Goal: Transaction & Acquisition: Purchase product/service

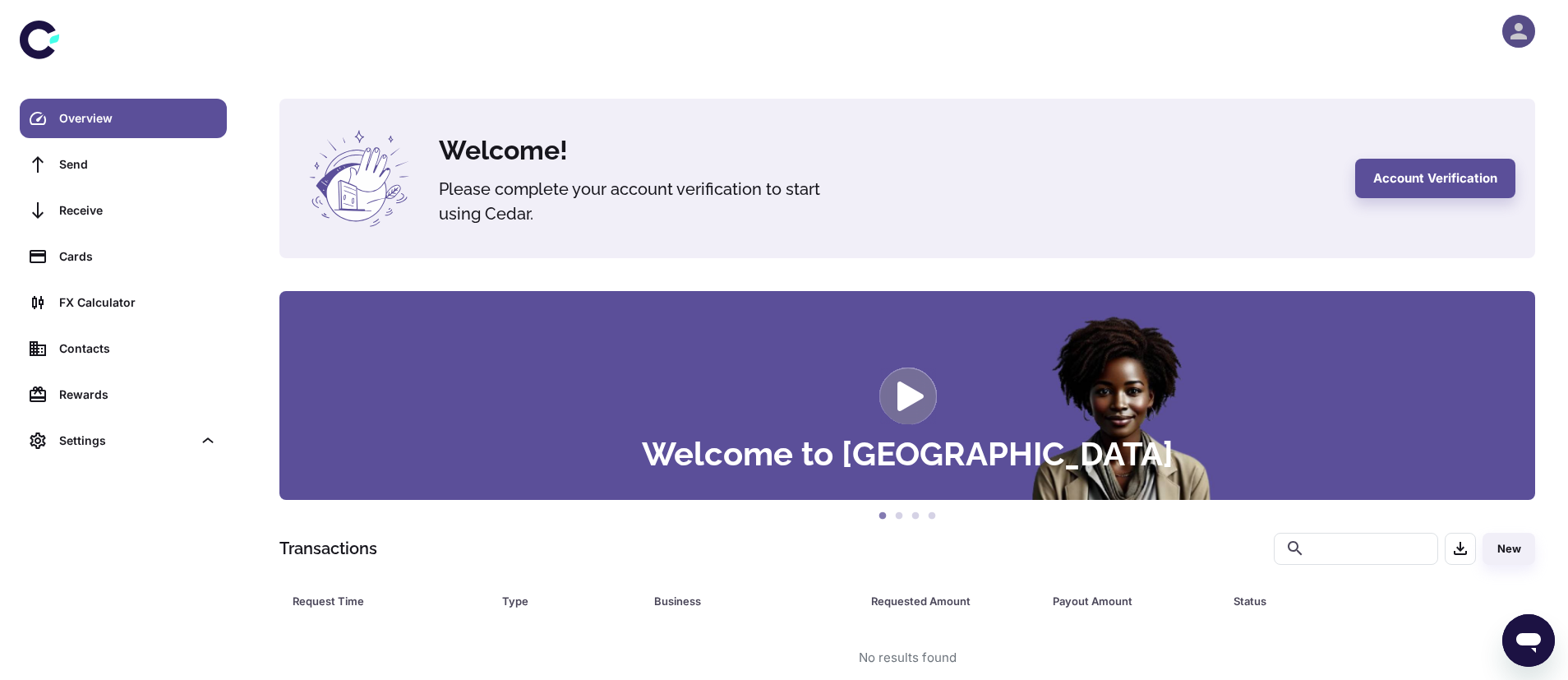
click at [1515, 43] on icon "button" at bounding box center [1519, 31] width 24 height 24
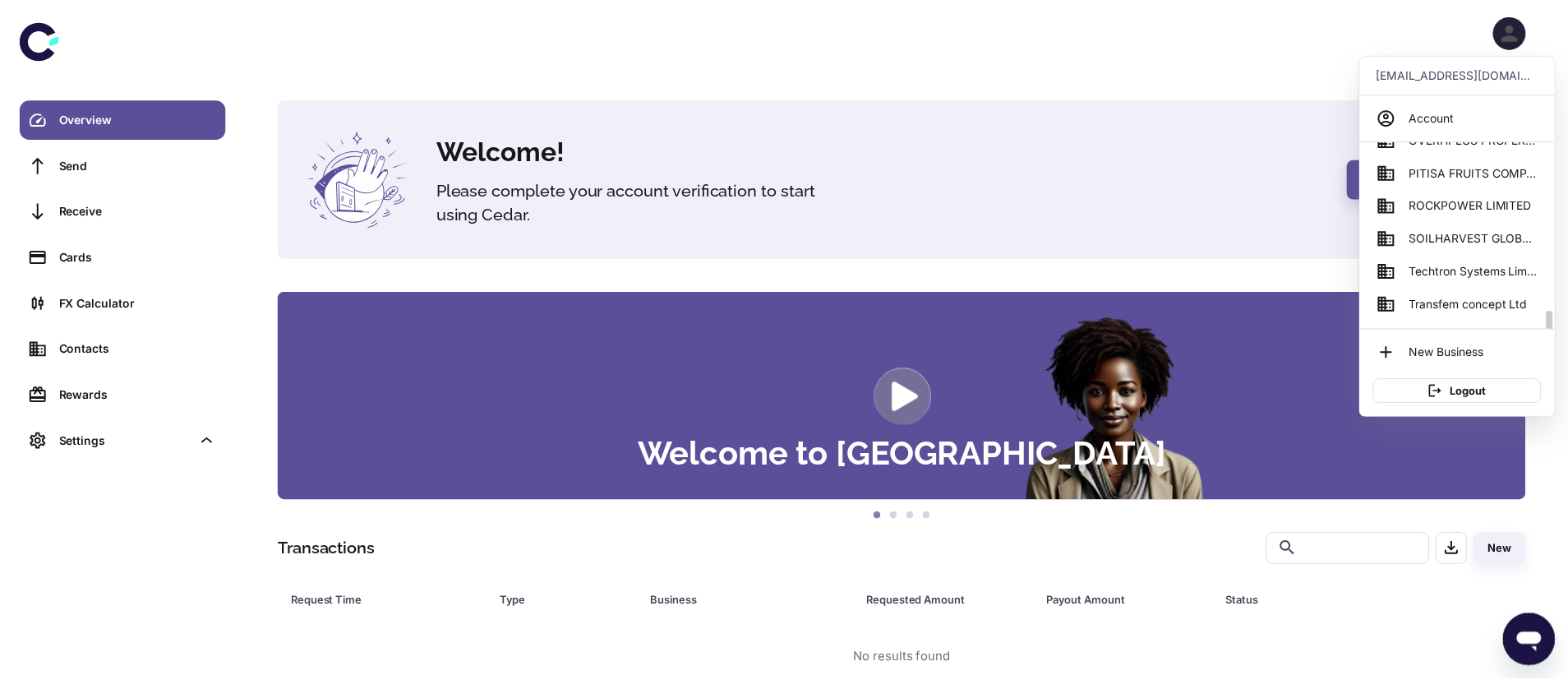
scroll to position [746, 0]
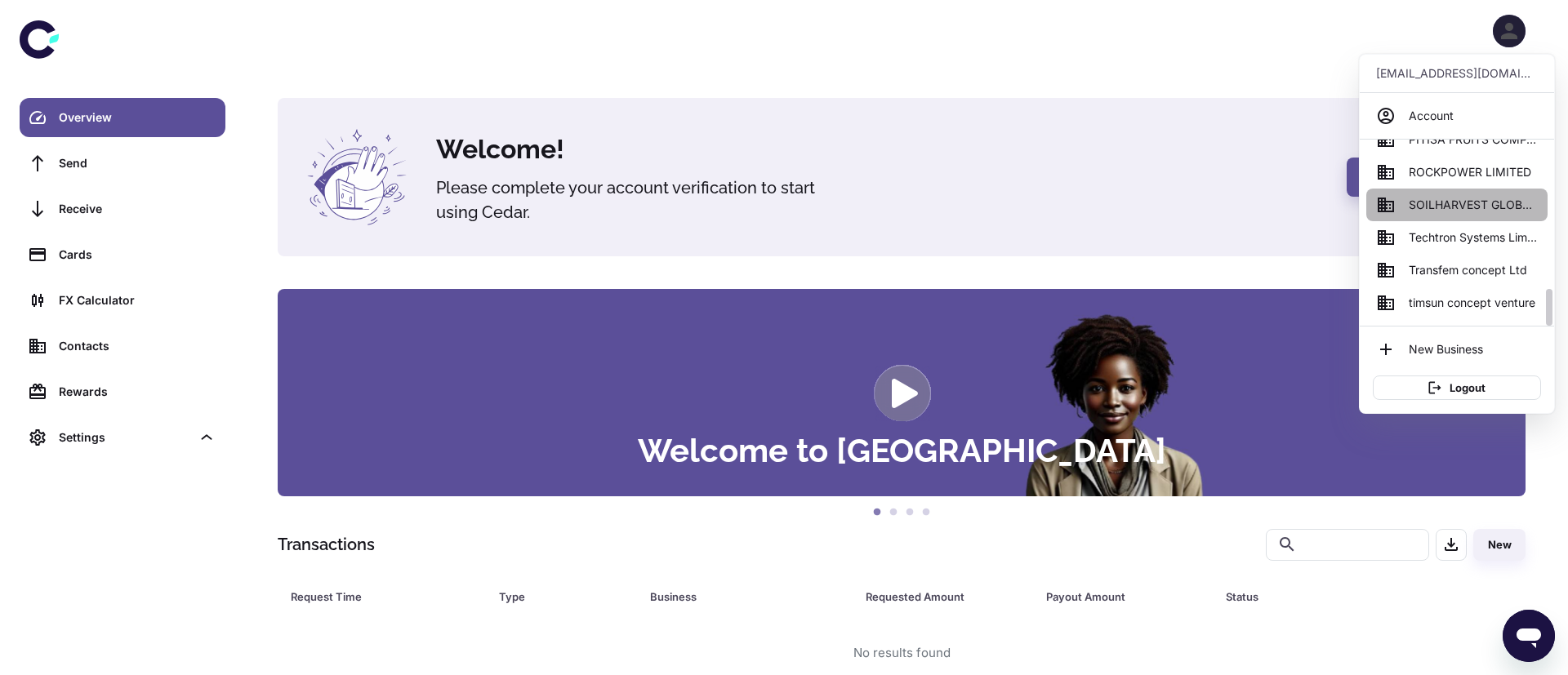
click at [1451, 201] on span "SOILHARVEST GLOBAL BUSINESS SERVICES" at bounding box center [1473, 205] width 129 height 18
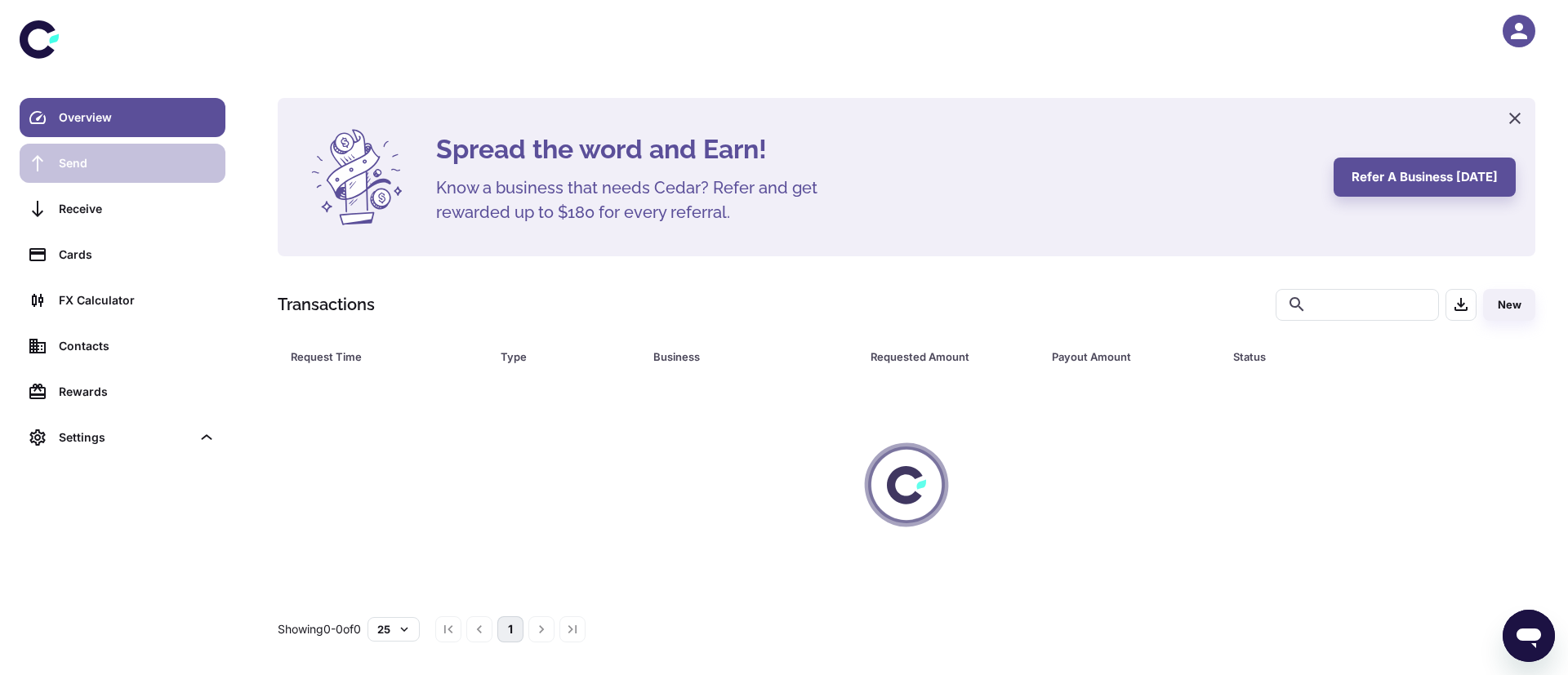
click at [112, 168] on div "Send" at bounding box center [137, 162] width 157 height 18
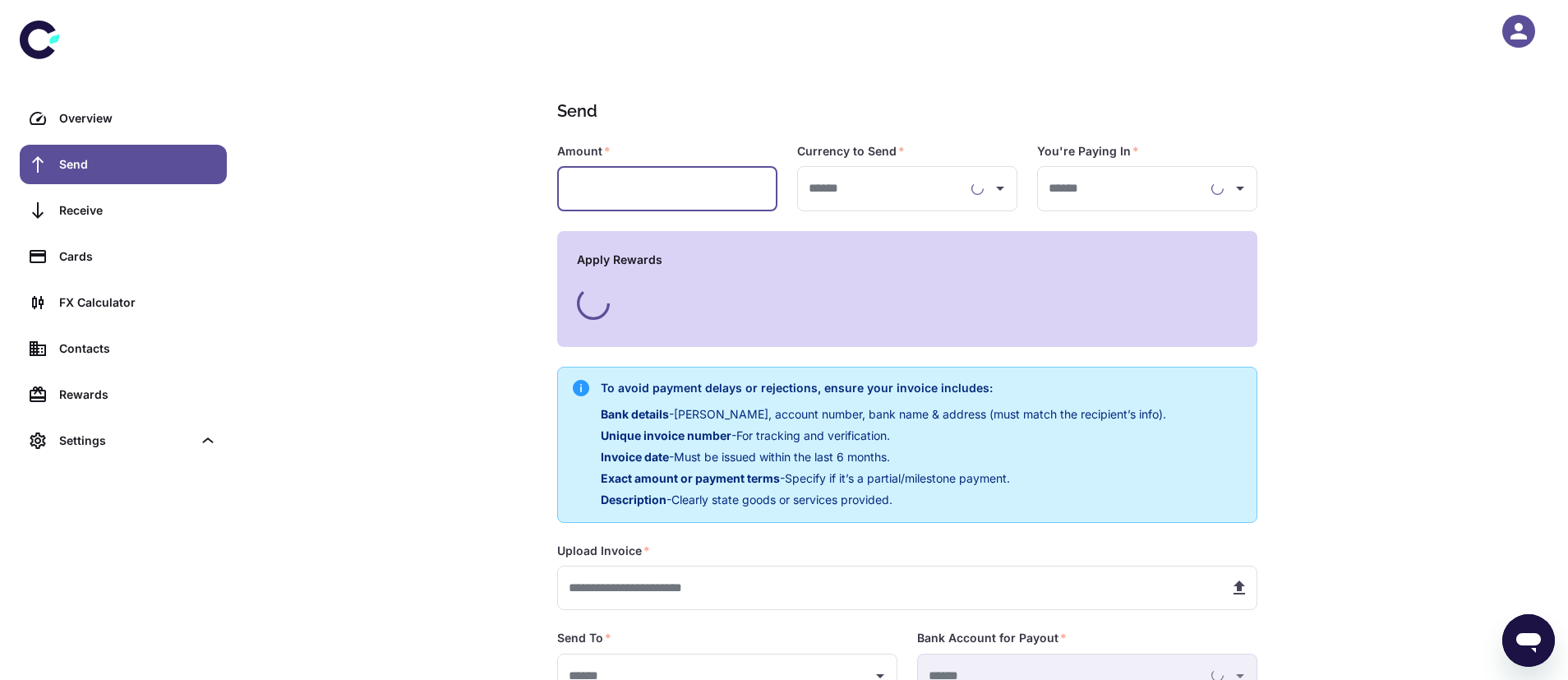
click at [602, 181] on input "text" at bounding box center [667, 189] width 220 height 45
type input "**********"
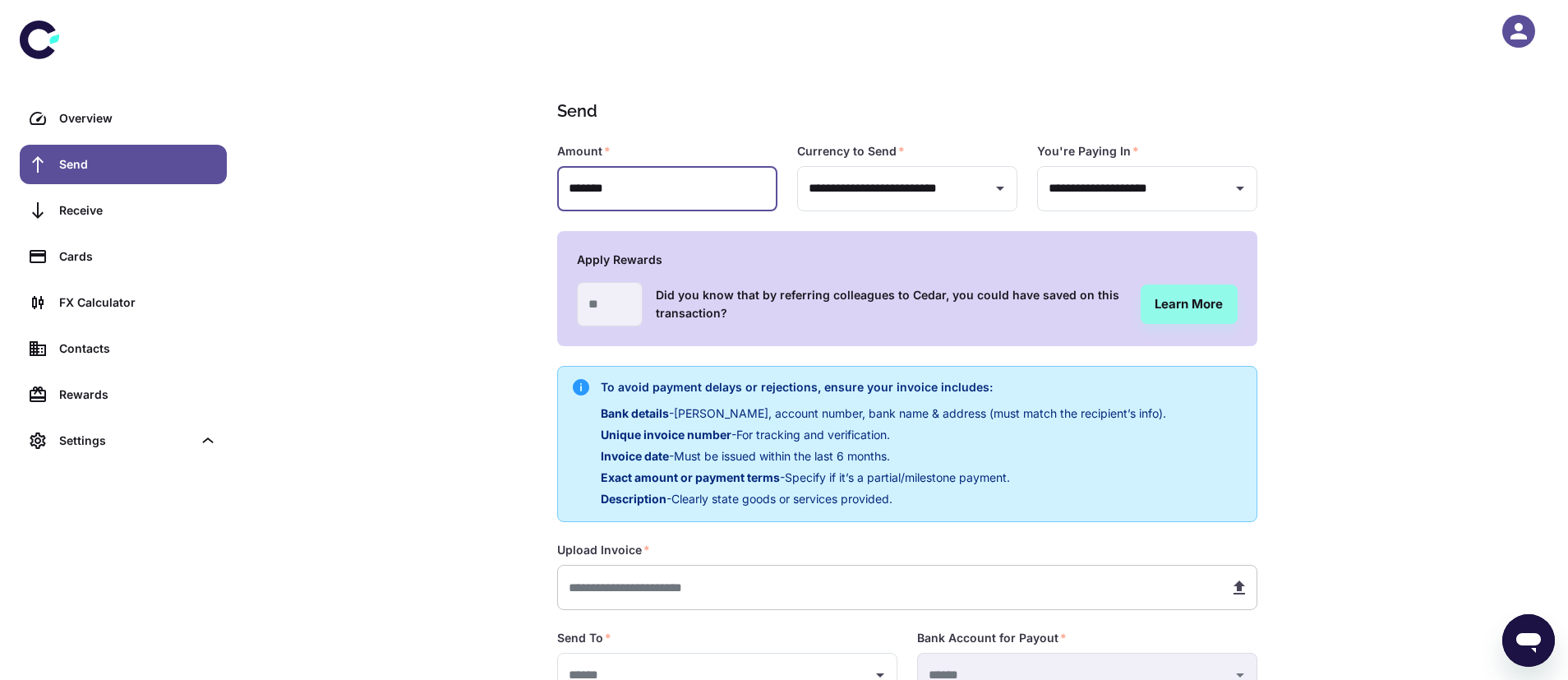
type input "*******"
click at [609, 574] on input "text" at bounding box center [886, 588] width 659 height 45
type input "**********"
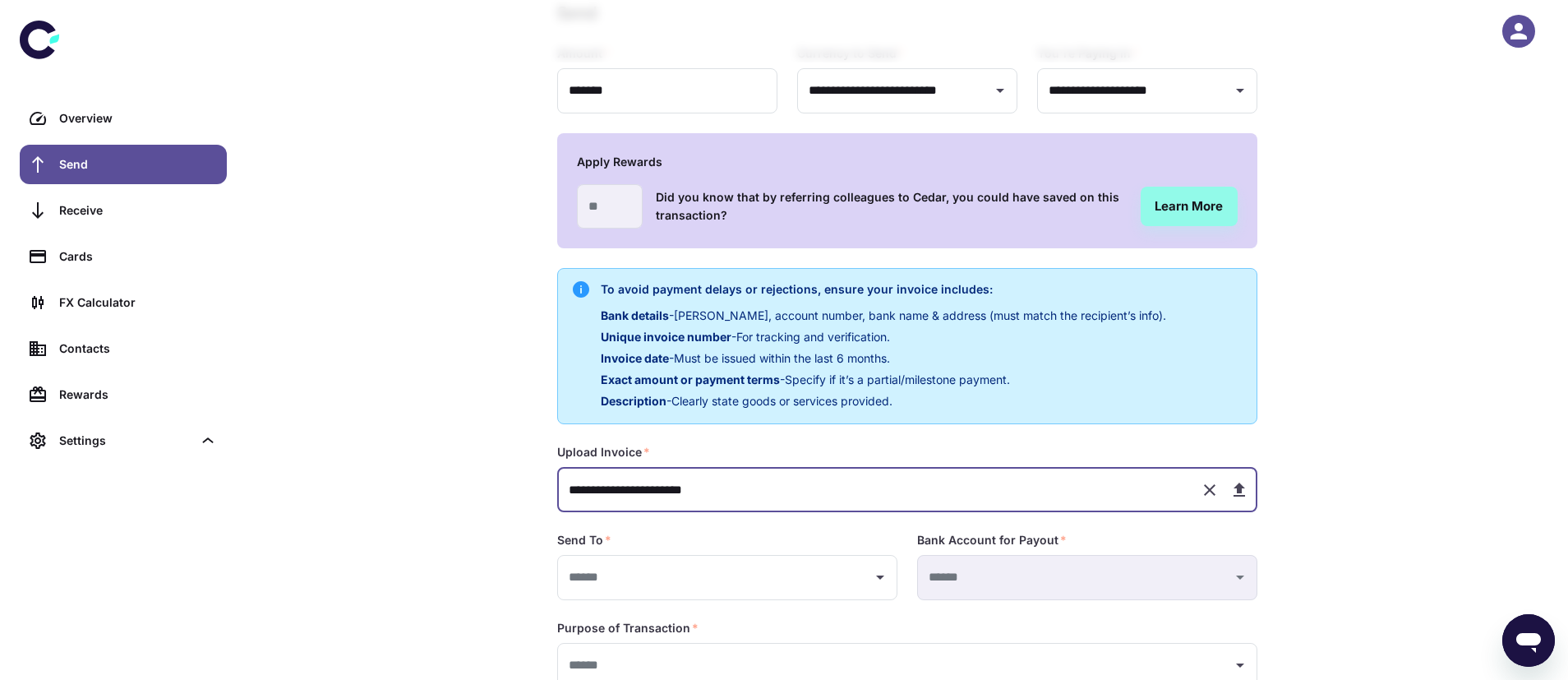
scroll to position [198, 0]
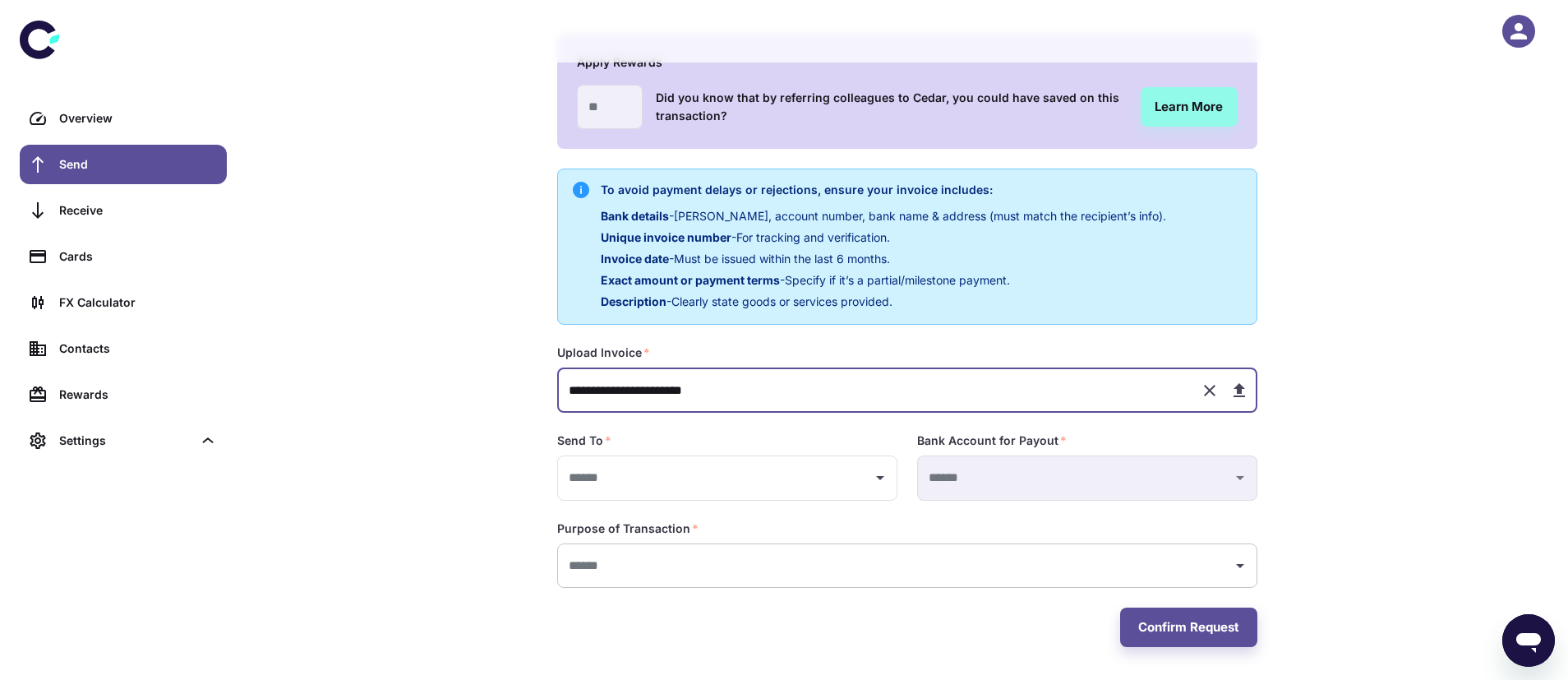
click at [625, 546] on div "​" at bounding box center [907, 566] width 700 height 45
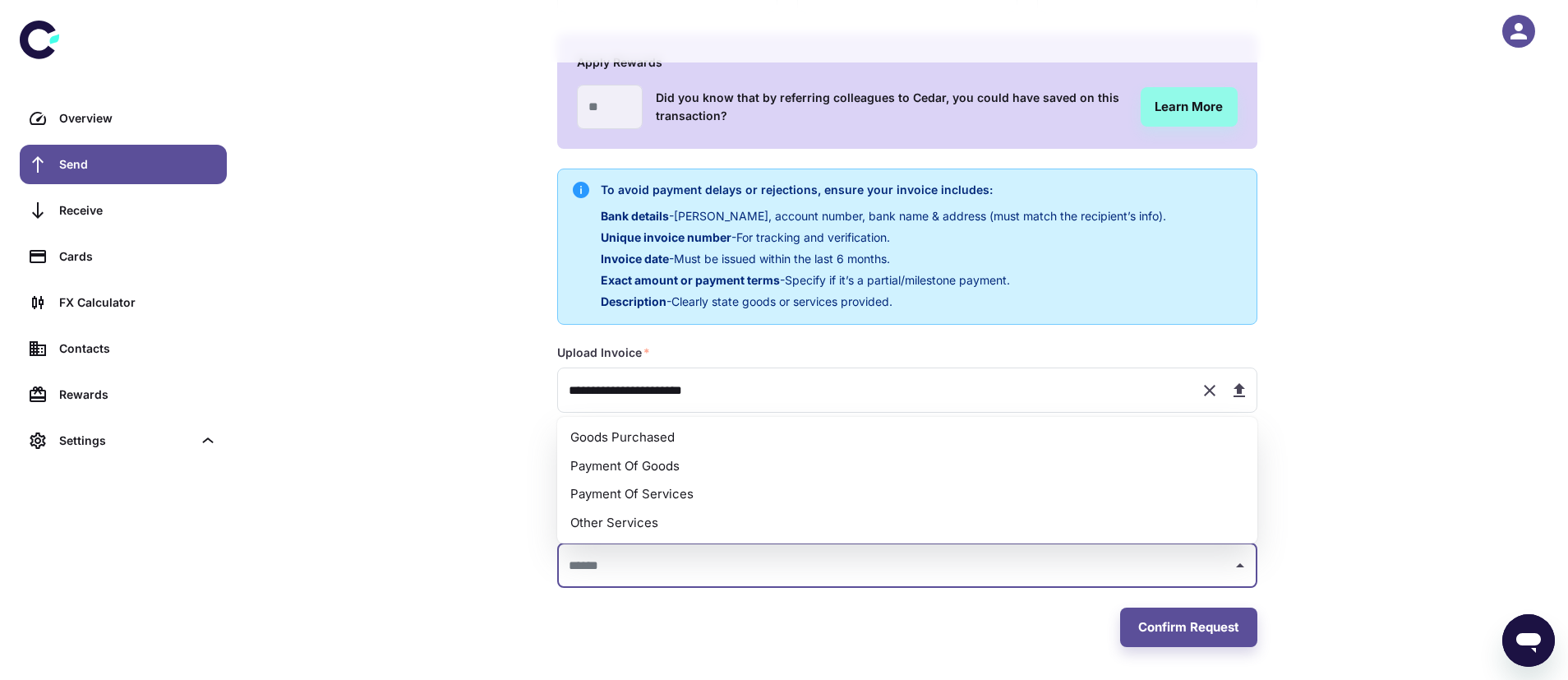
click at [649, 463] on li "Payment Of Goods" at bounding box center [907, 466] width 700 height 29
type input "**********"
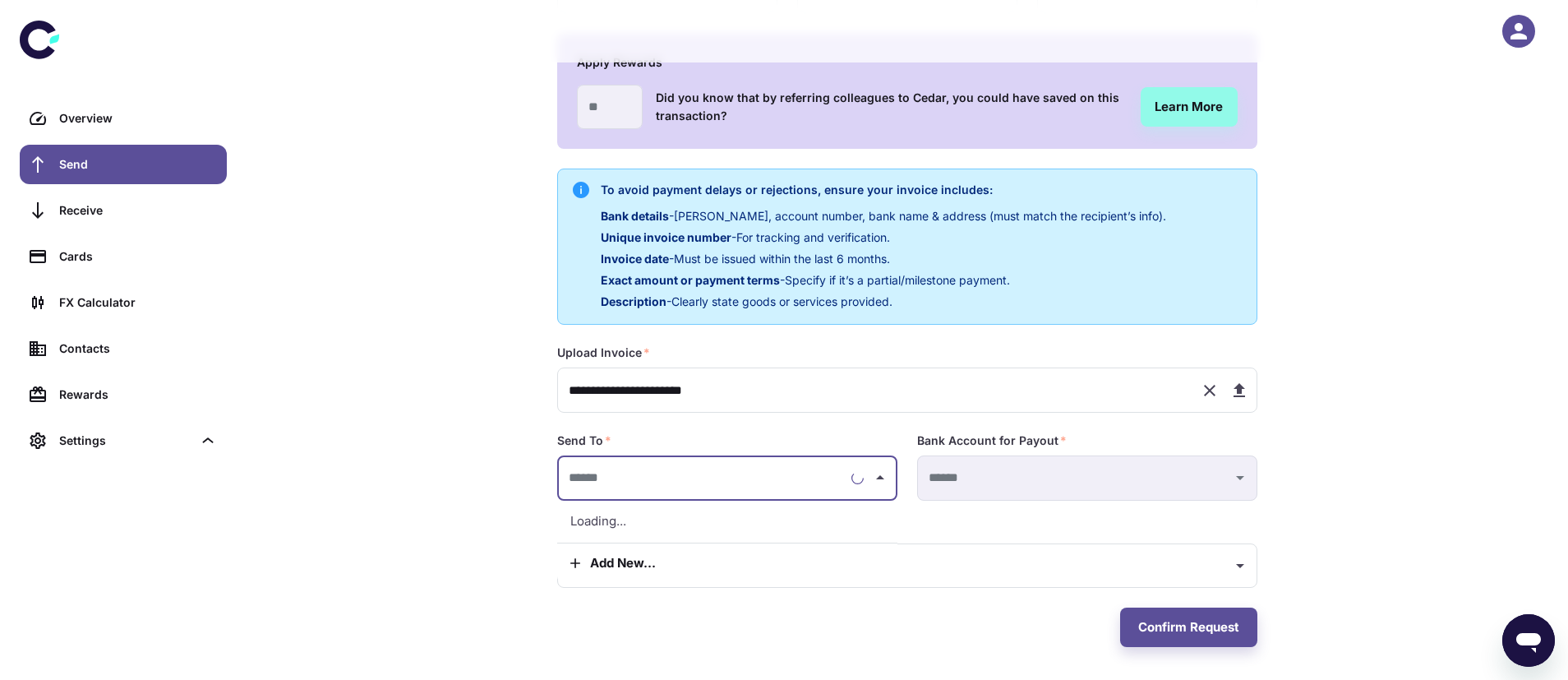
click at [652, 487] on input "text" at bounding box center [705, 478] width 280 height 30
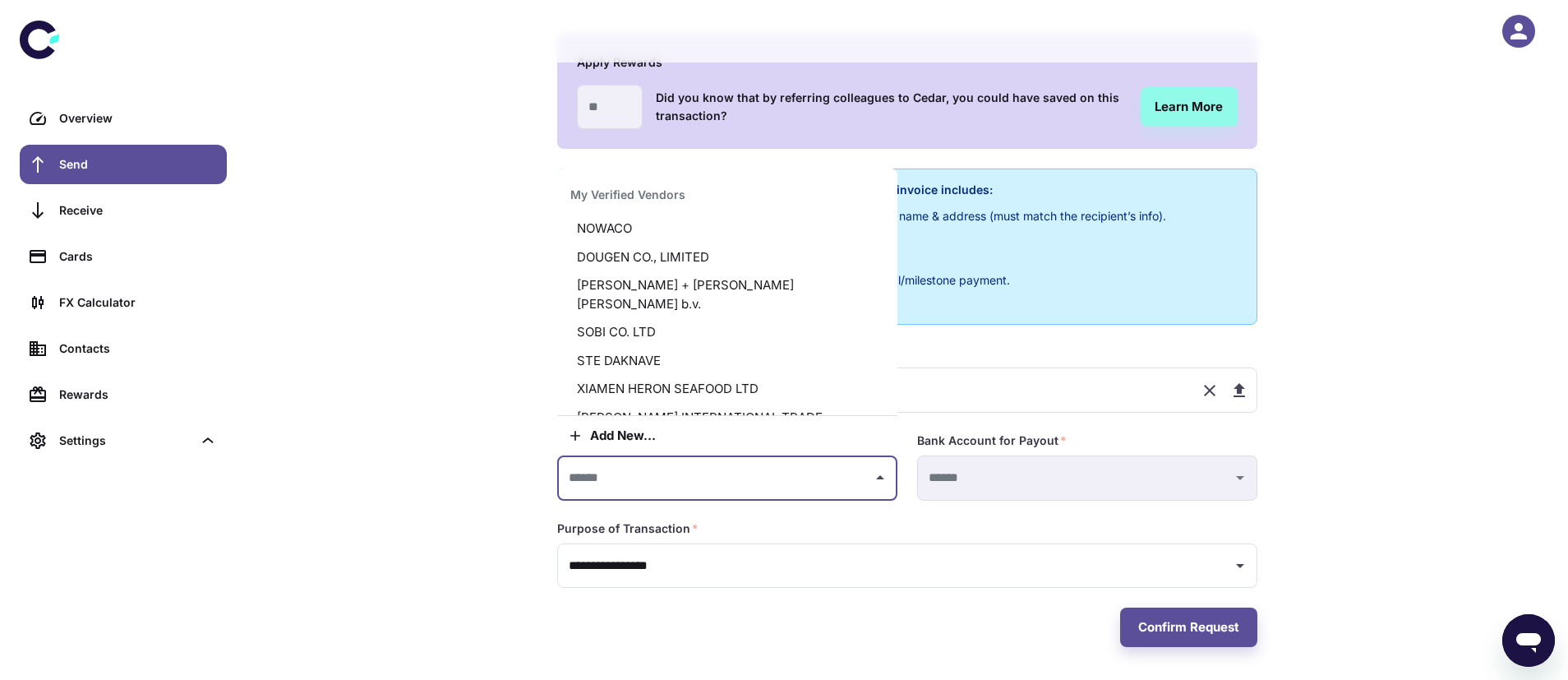
click at [717, 259] on li "DOUGEN CO., LIMITED" at bounding box center [727, 257] width 340 height 29
type input "**********"
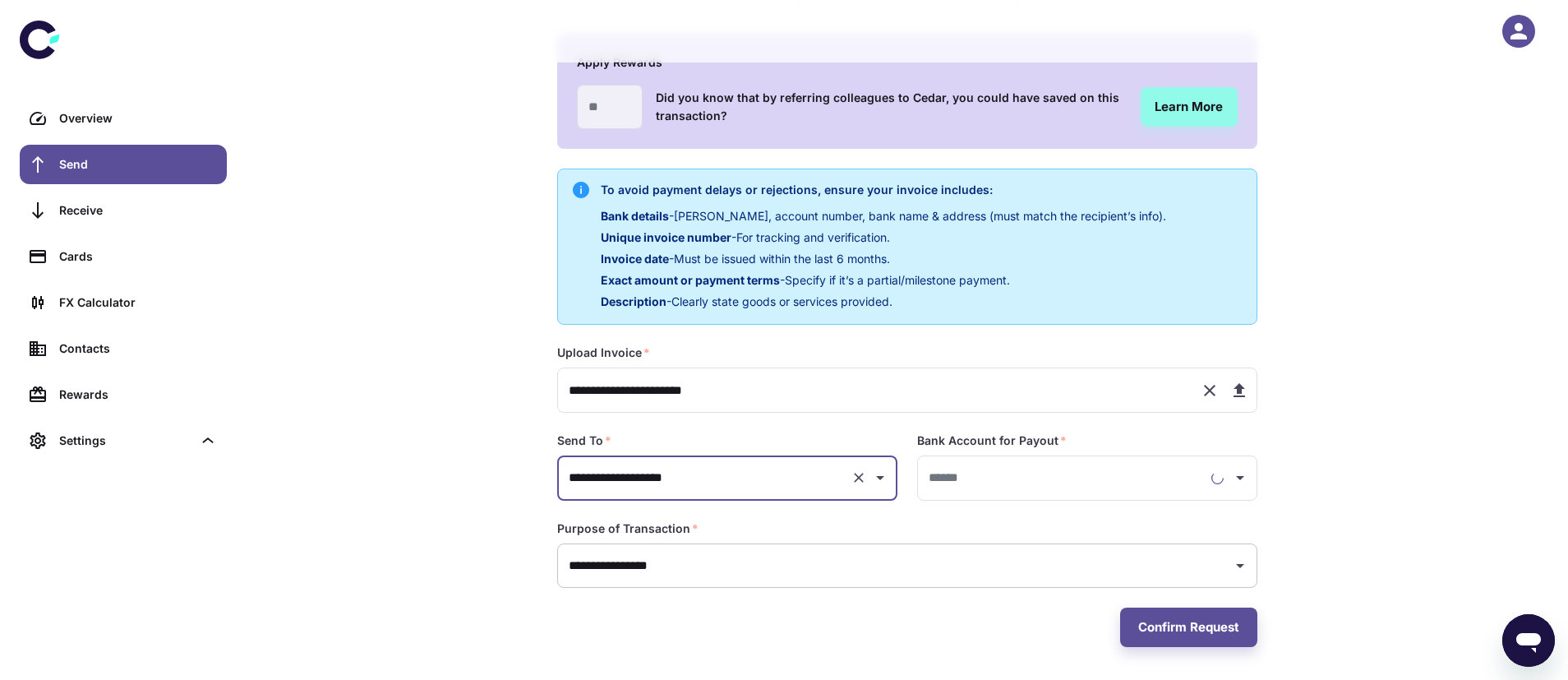
type input "**********"
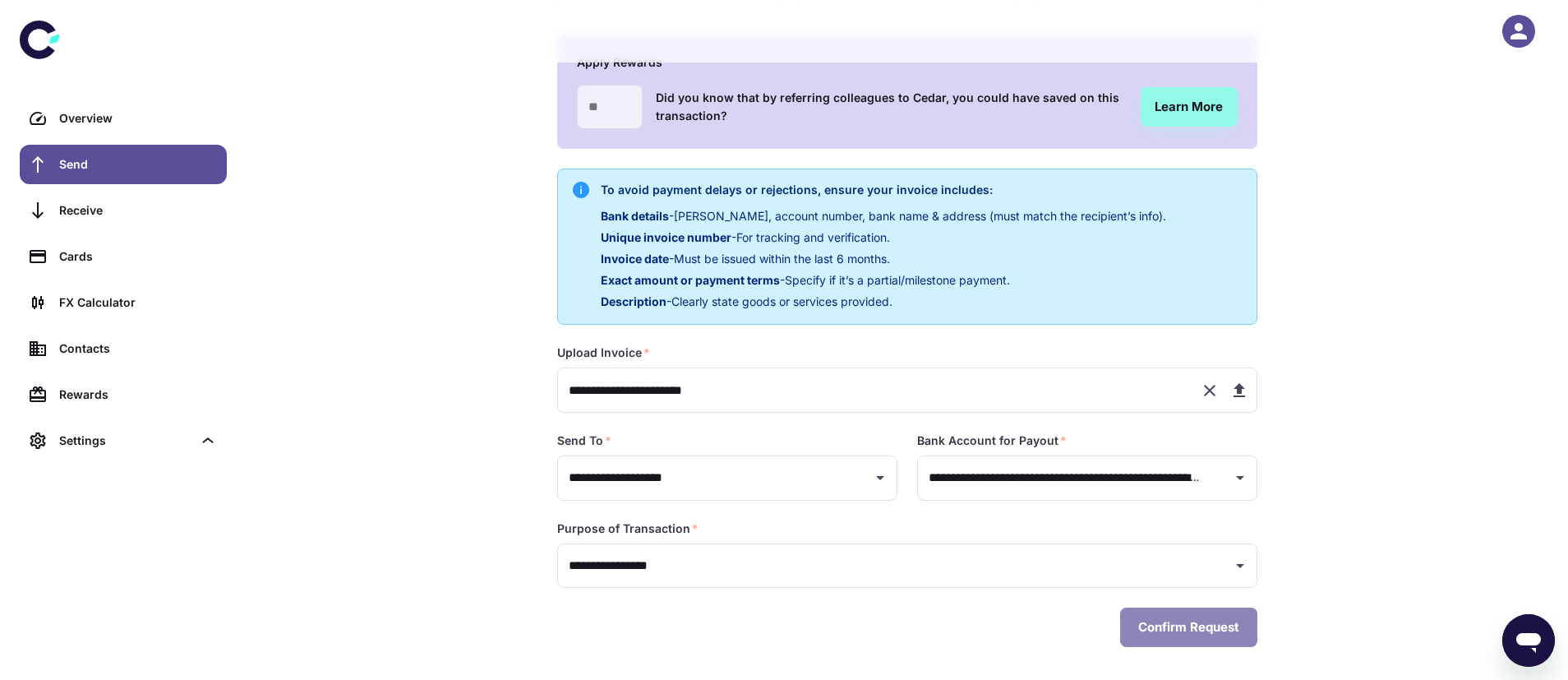
click at [1181, 629] on button "Confirm Request" at bounding box center [1189, 627] width 138 height 39
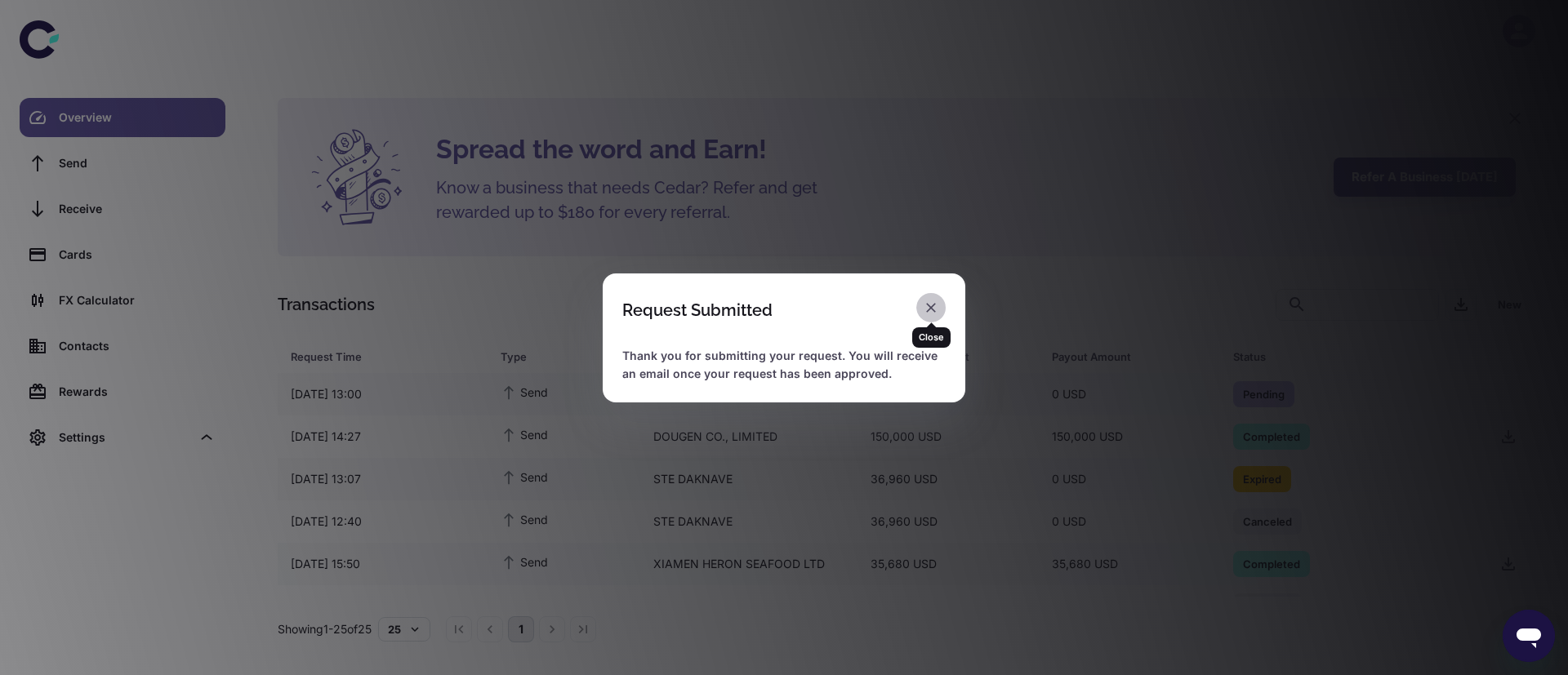
click at [933, 310] on icon "button" at bounding box center [931, 307] width 10 height 10
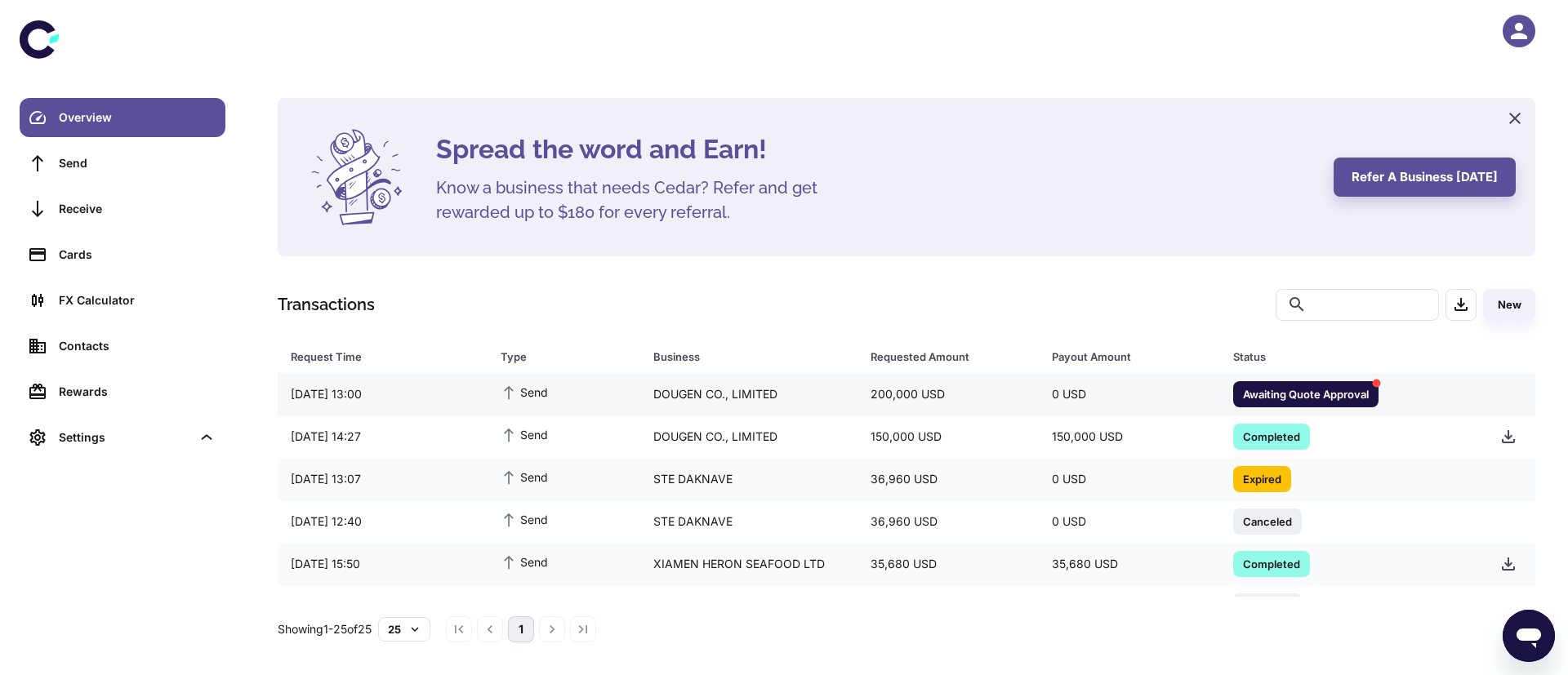
click at [671, 398] on div "DOUGEN CO., LIMITED" at bounding box center [748, 394] width 217 height 31
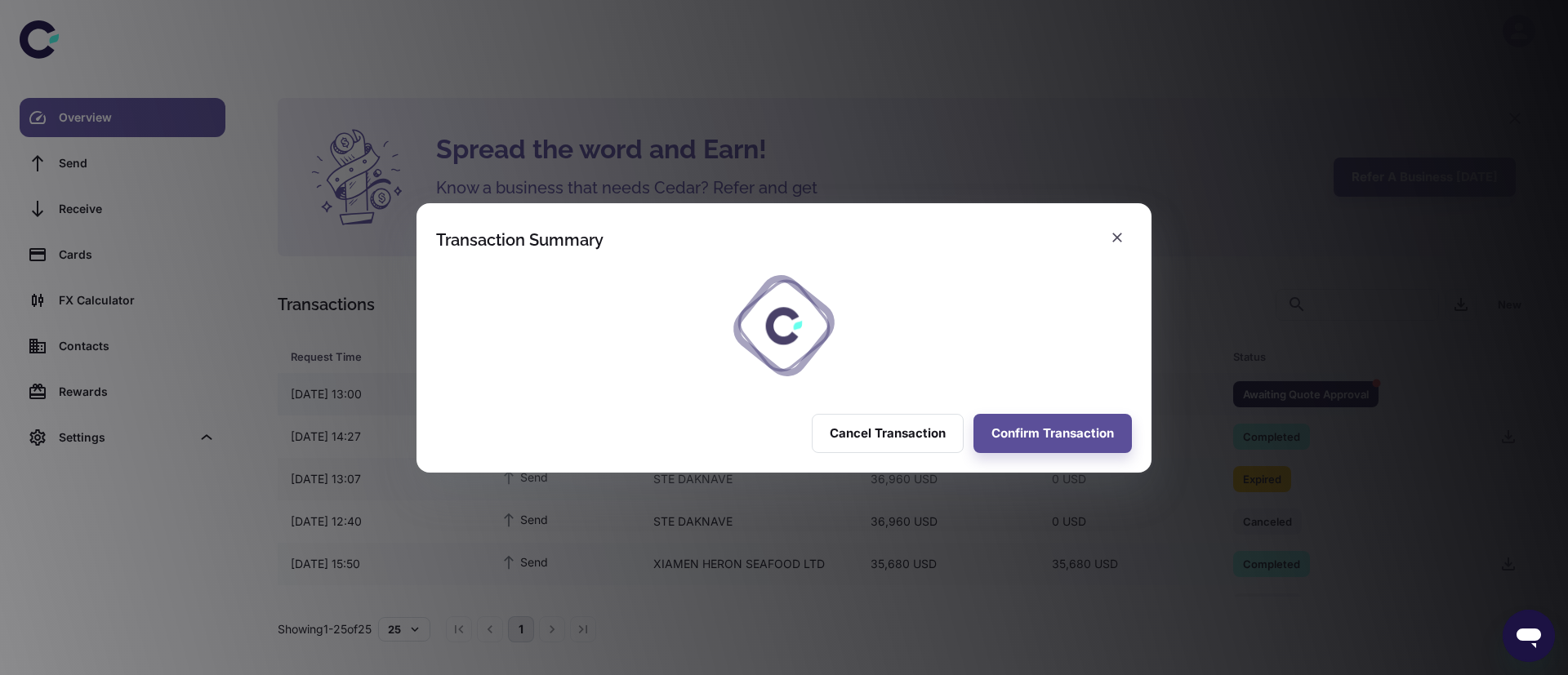
click at [671, 398] on div "Cancel Transaction Confirm Transaction" at bounding box center [784, 433] width 735 height 79
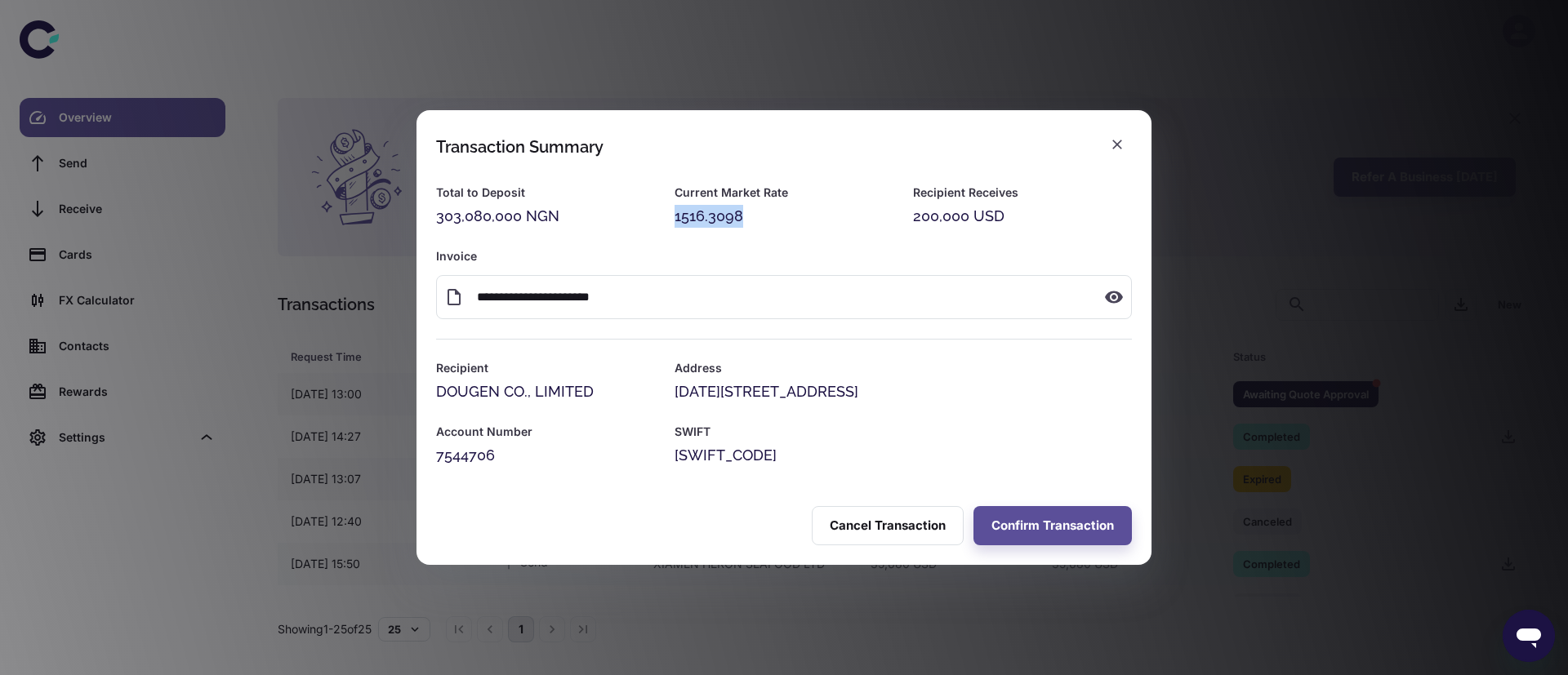
drag, startPoint x: 656, startPoint y: 218, endPoint x: 776, endPoint y: 213, distance: 120.1
click at [776, 213] on div "Current Market Rate 1516.3098" at bounding box center [774, 196] width 239 height 64
copy div "1516.3098"
click at [472, 54] on div "**********" at bounding box center [784, 337] width 1568 height 675
click at [1122, 139] on icon "button" at bounding box center [1117, 144] width 16 height 16
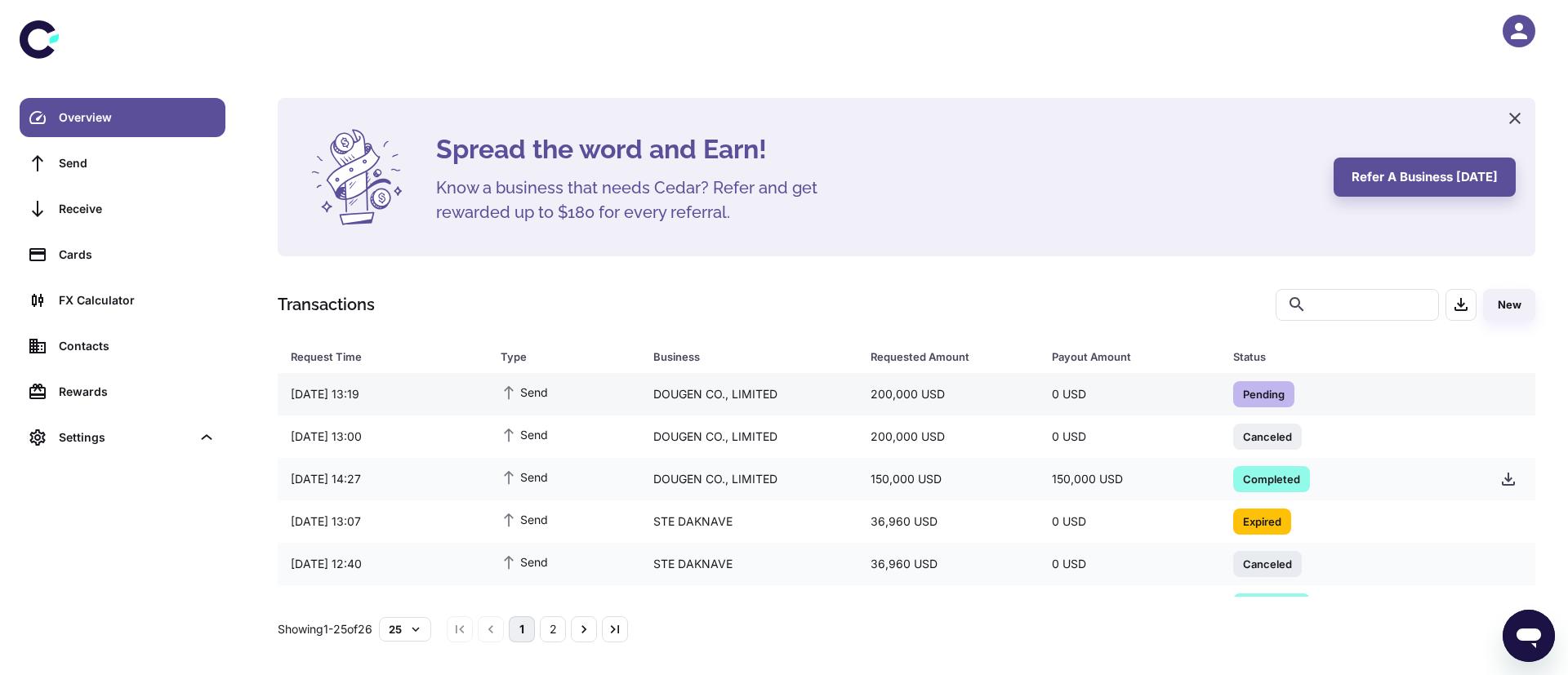
click at [610, 395] on div "Send" at bounding box center [564, 393] width 152 height 35
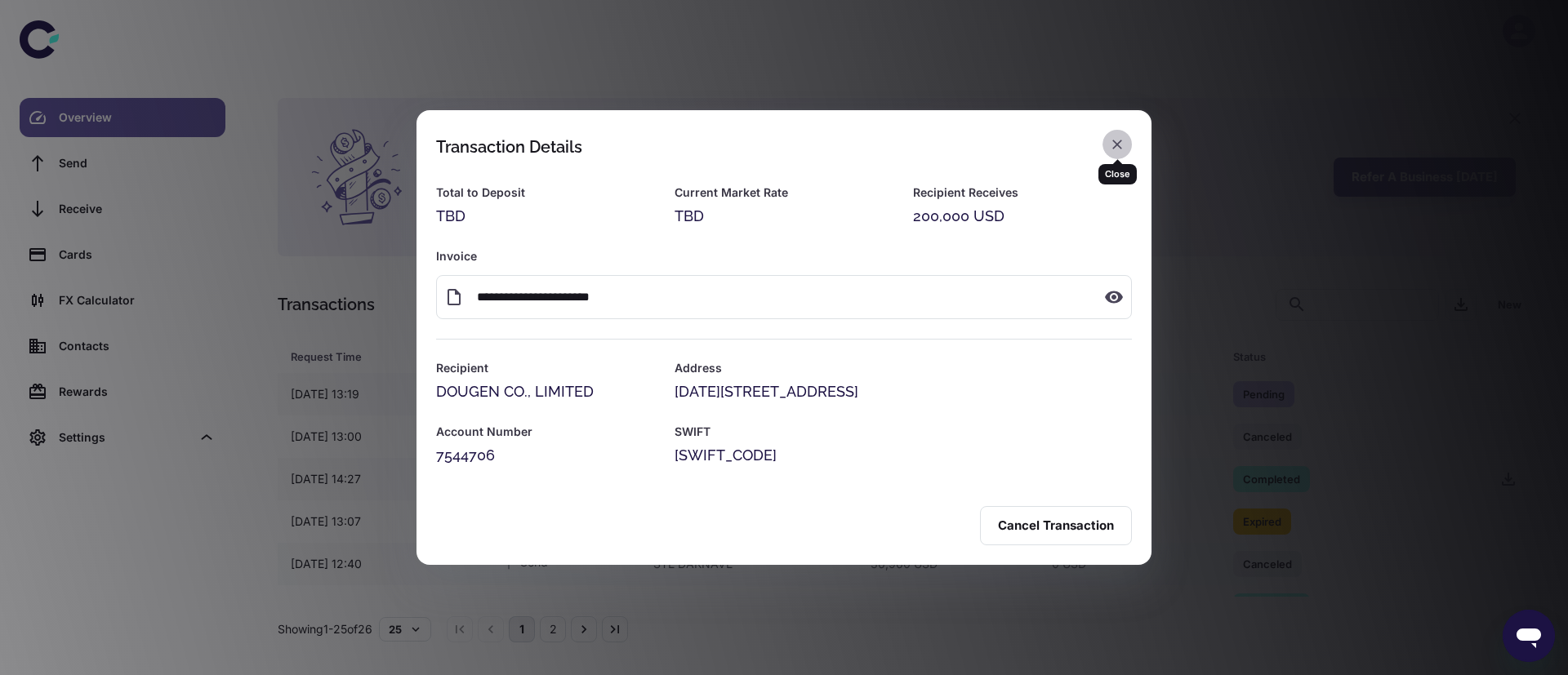
click at [1119, 142] on icon "button" at bounding box center [1117, 143] width 10 height 10
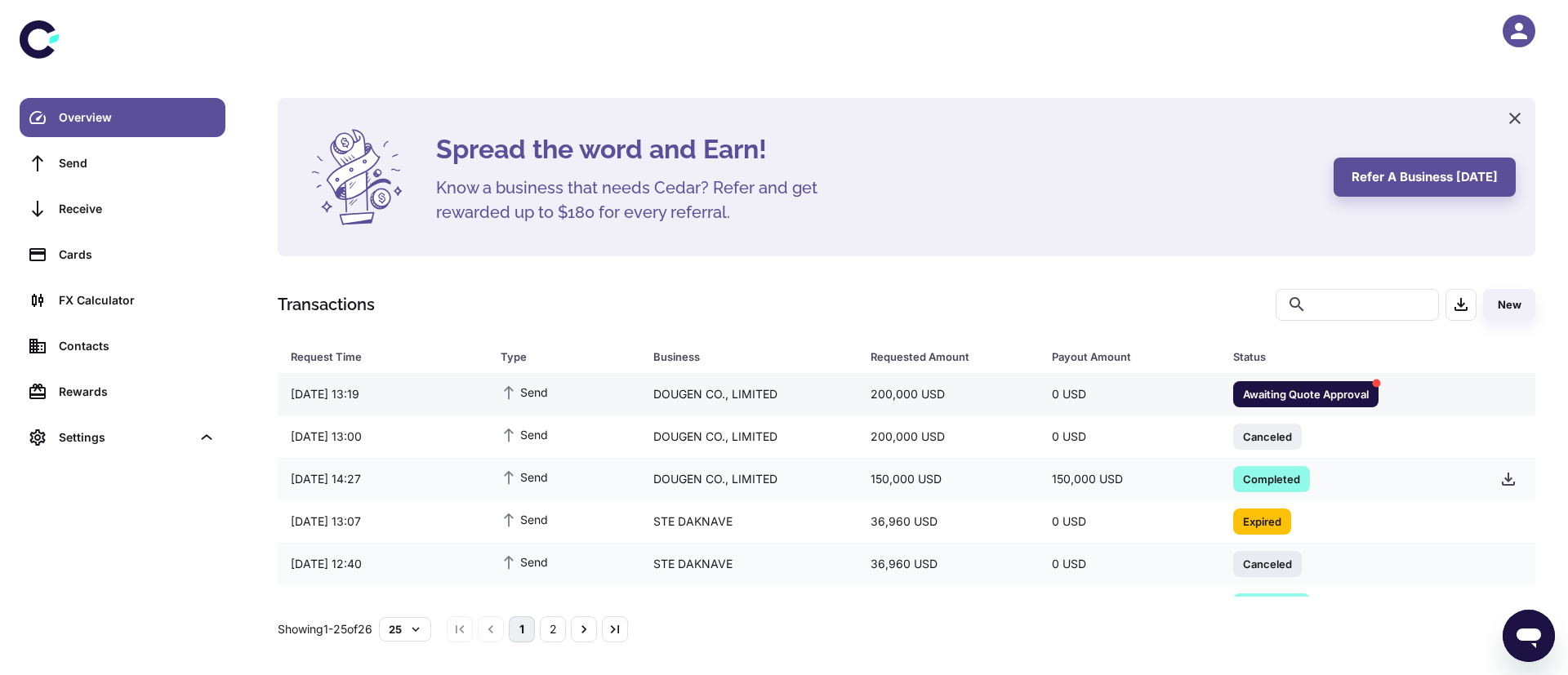
click at [577, 391] on div "Send" at bounding box center [564, 393] width 152 height 35
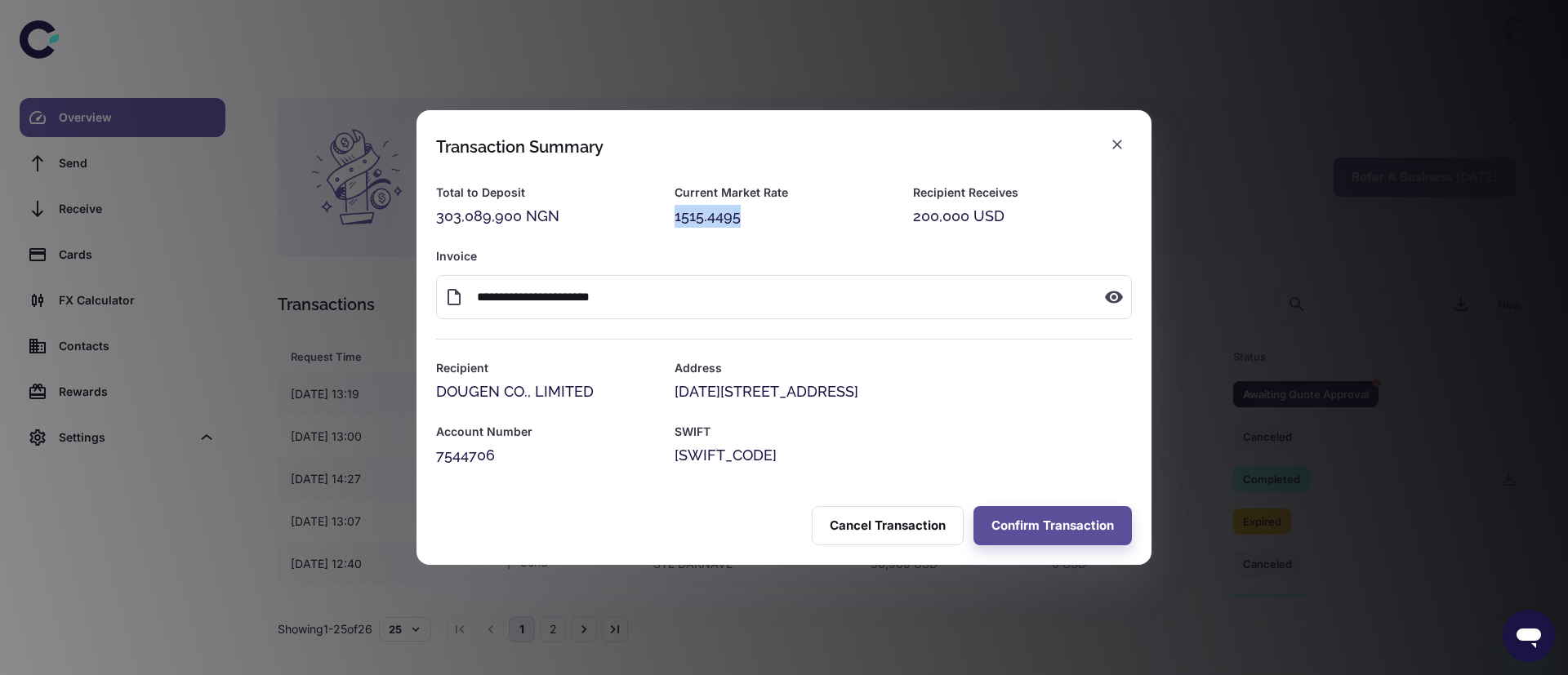
drag, startPoint x: 739, startPoint y: 221, endPoint x: 664, endPoint y: 218, distance: 75.1
click at [664, 218] on div "Current Market Rate 1515.4495" at bounding box center [774, 196] width 239 height 64
copy div "1515.4495"
drag, startPoint x: 554, startPoint y: 217, endPoint x: 426, endPoint y: 217, distance: 128.0
click at [426, 217] on div "Total to Deposit 303,089,900 NGN" at bounding box center [536, 196] width 239 height 64
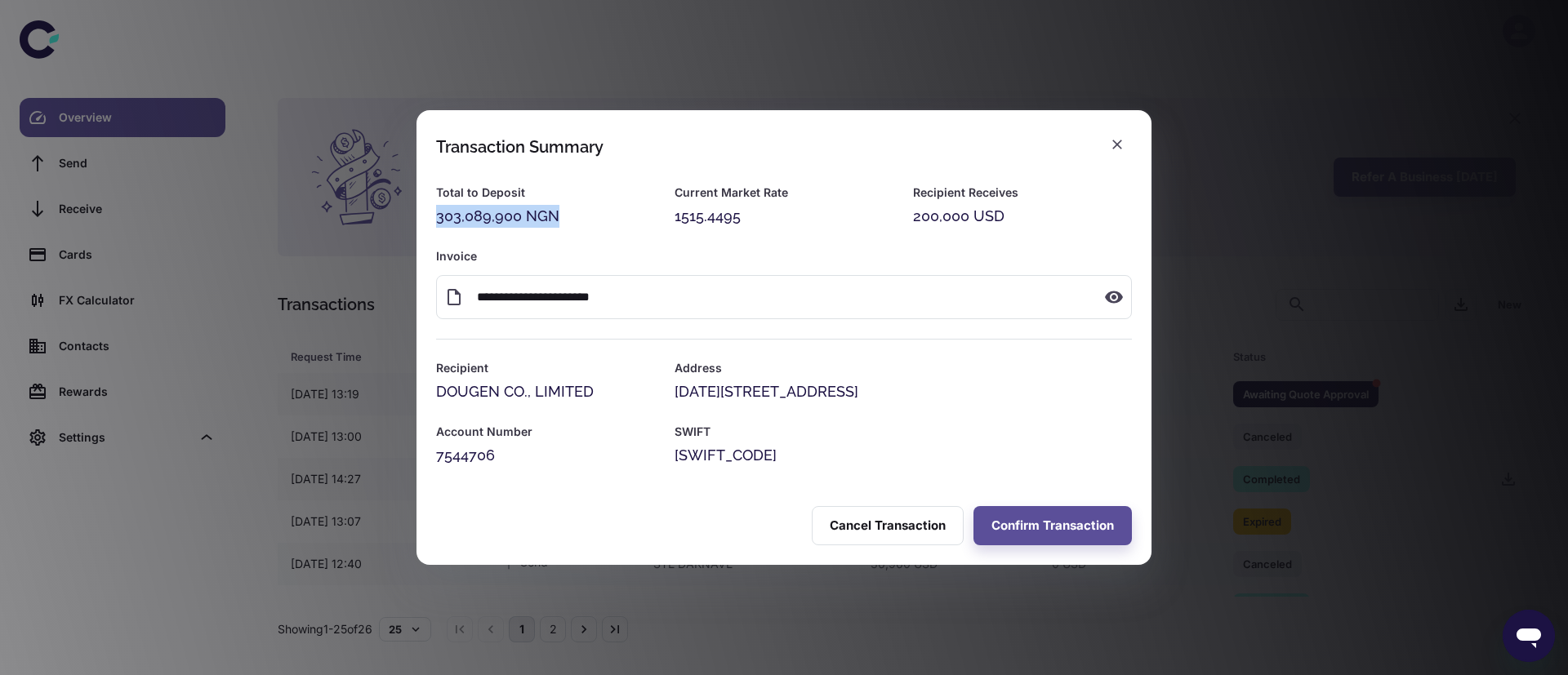
copy div "303,089,900 NGN"
click at [1030, 528] on button "Confirm Transaction" at bounding box center [1052, 525] width 158 height 39
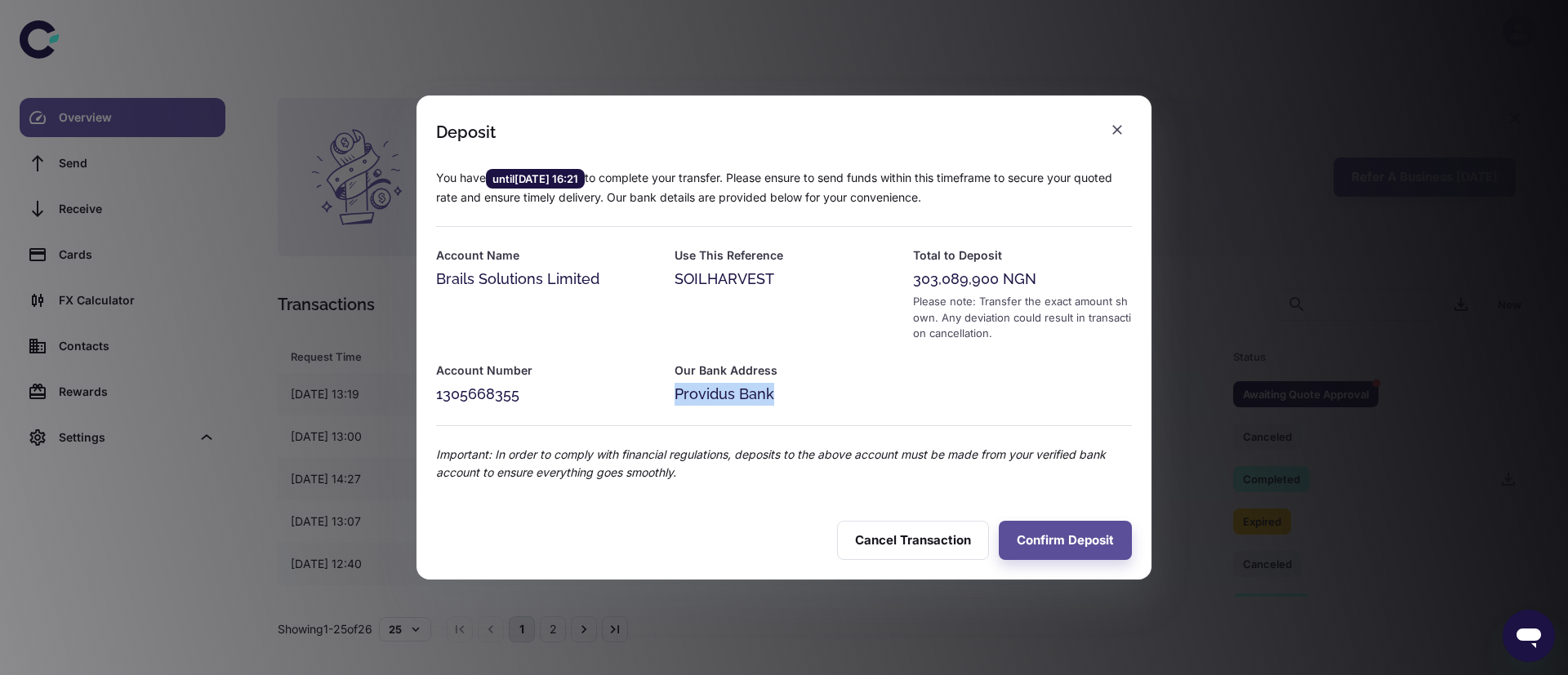
drag, startPoint x: 663, startPoint y: 400, endPoint x: 774, endPoint y: 390, distance: 111.4
click at [774, 390] on div "Our Bank Address Providus Bank" at bounding box center [774, 374] width 239 height 64
copy div "Providus Bank"
drag, startPoint x: 523, startPoint y: 392, endPoint x: 426, endPoint y: 402, distance: 97.5
click at [426, 402] on div "Account Number 1305668355" at bounding box center [536, 374] width 239 height 64
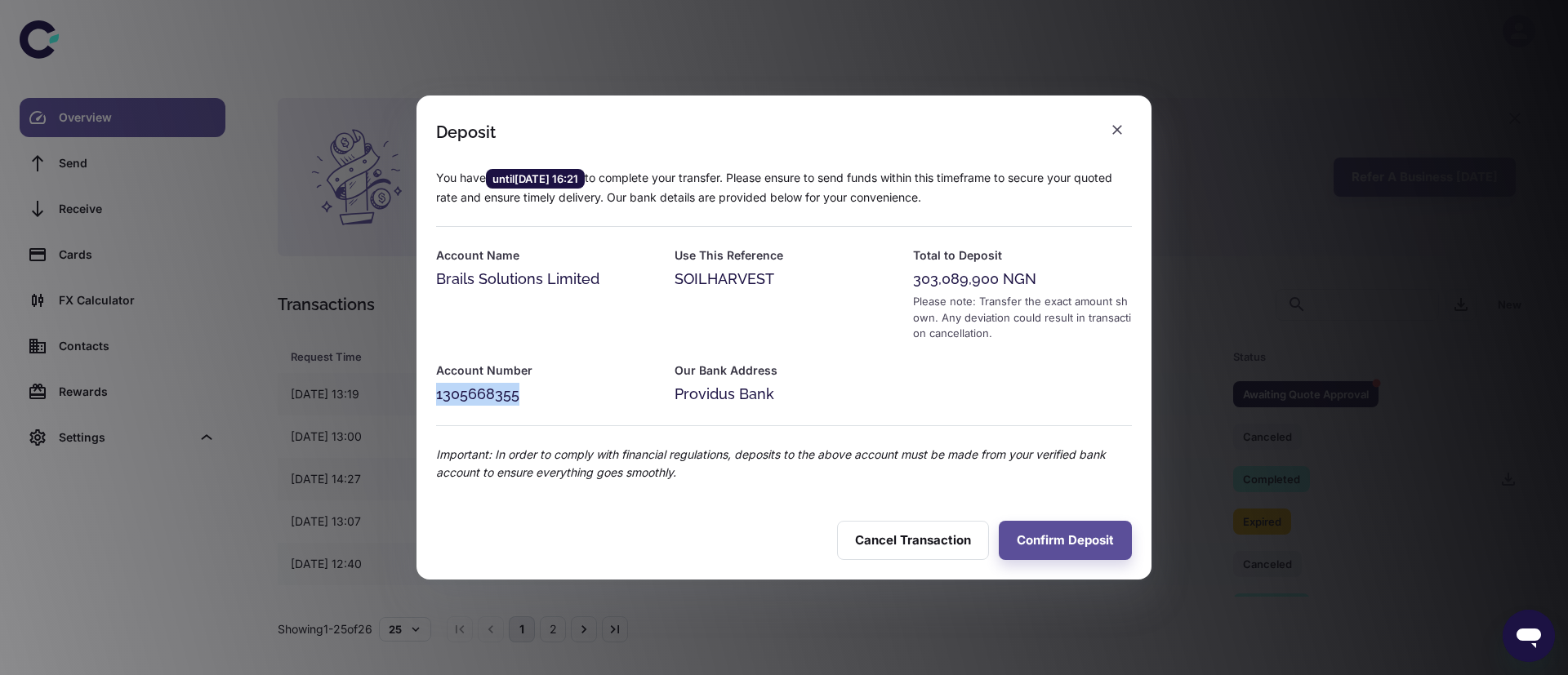
copy div "1305668355"
drag, startPoint x: 432, startPoint y: 277, endPoint x: 602, endPoint y: 278, distance: 170.0
click at [602, 278] on div "Account Name Brails Solutions Limited" at bounding box center [536, 283] width 239 height 115
copy div "Brails Solutions Limited"
drag, startPoint x: 668, startPoint y: 252, endPoint x: 775, endPoint y: 284, distance: 111.7
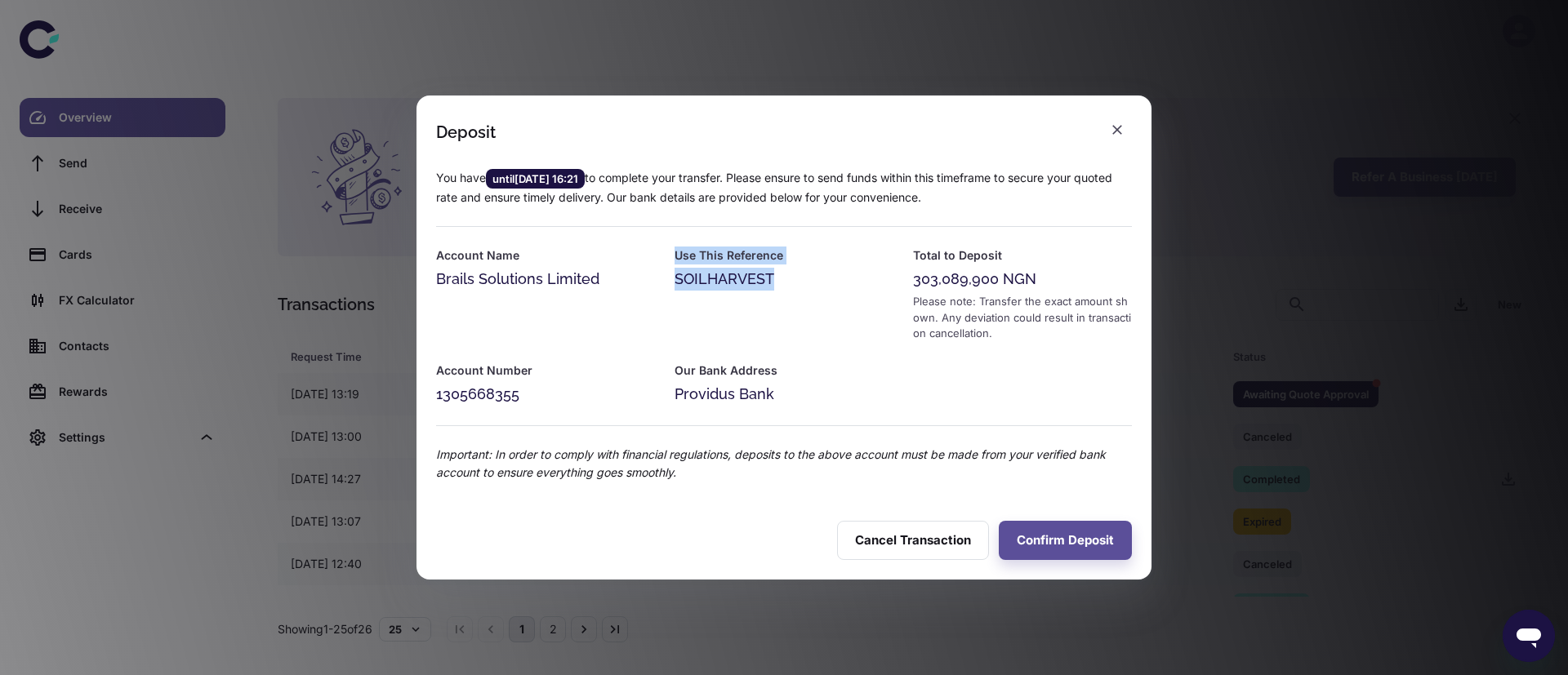
click at [775, 284] on div "Use This Reference SOILHARVEST" at bounding box center [774, 283] width 239 height 115
copy div "Use This Reference SOILHARVEST"
click at [1117, 131] on icon "button" at bounding box center [1117, 130] width 16 height 16
